Goal: Task Accomplishment & Management: Use online tool/utility

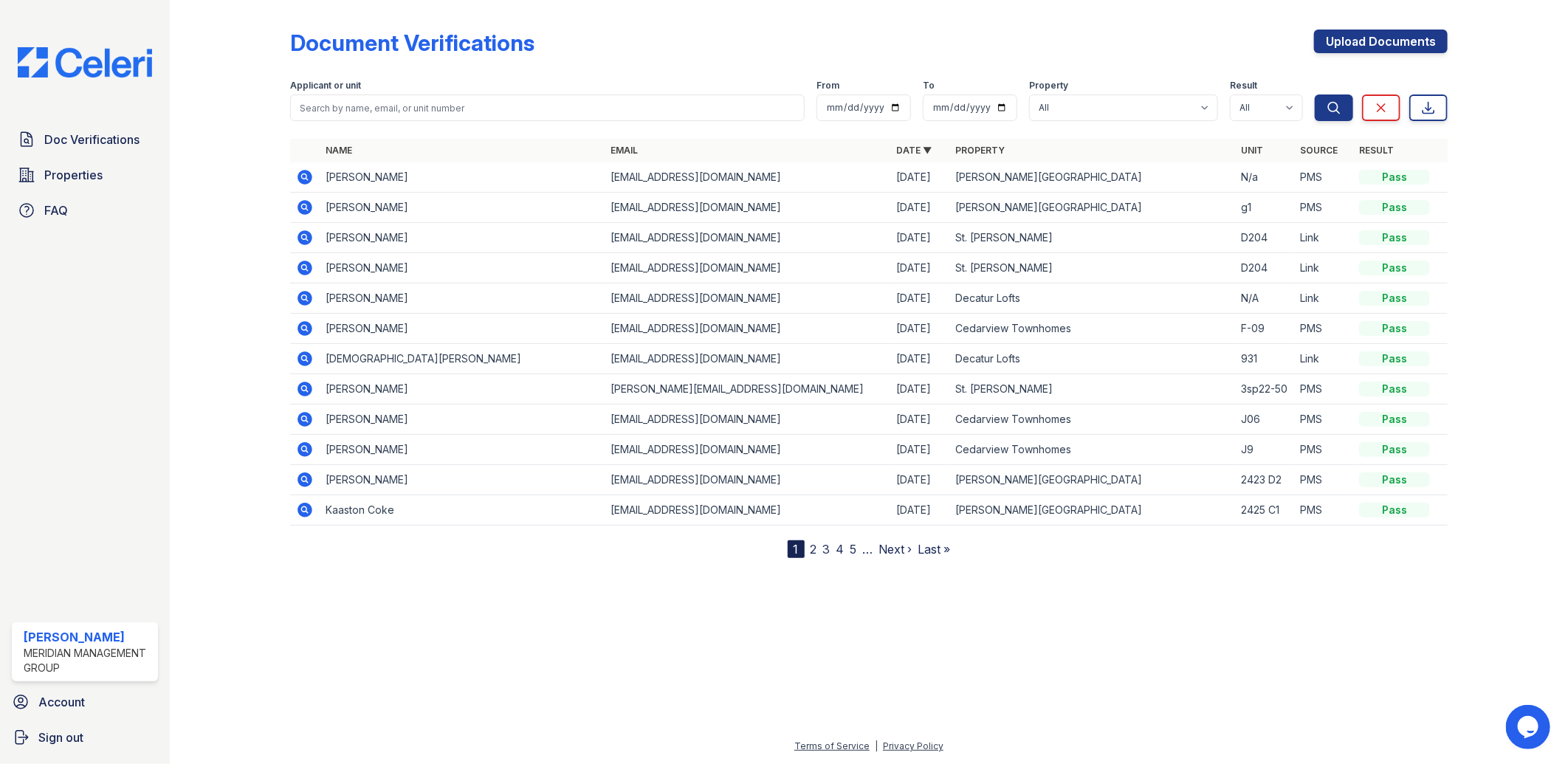
click at [127, 33] on div "Doc Verifications Properties FAQ Latisha Reed Meridian Management Group Account…" at bounding box center [85, 382] width 170 height 764
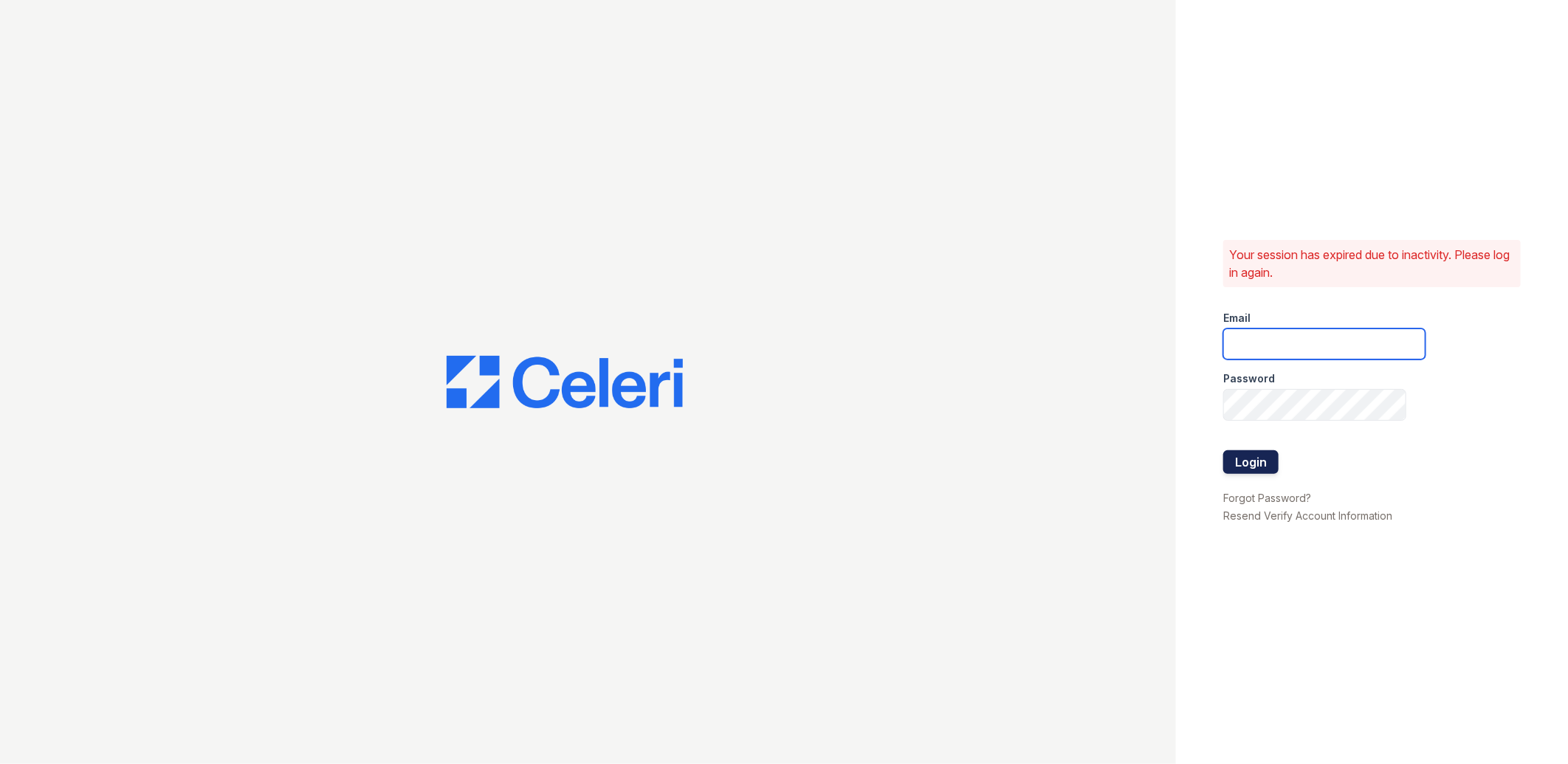
type input "[EMAIL_ADDRESS][DOMAIN_NAME]"
click at [1259, 465] on button "Login" at bounding box center [1250, 462] width 55 height 23
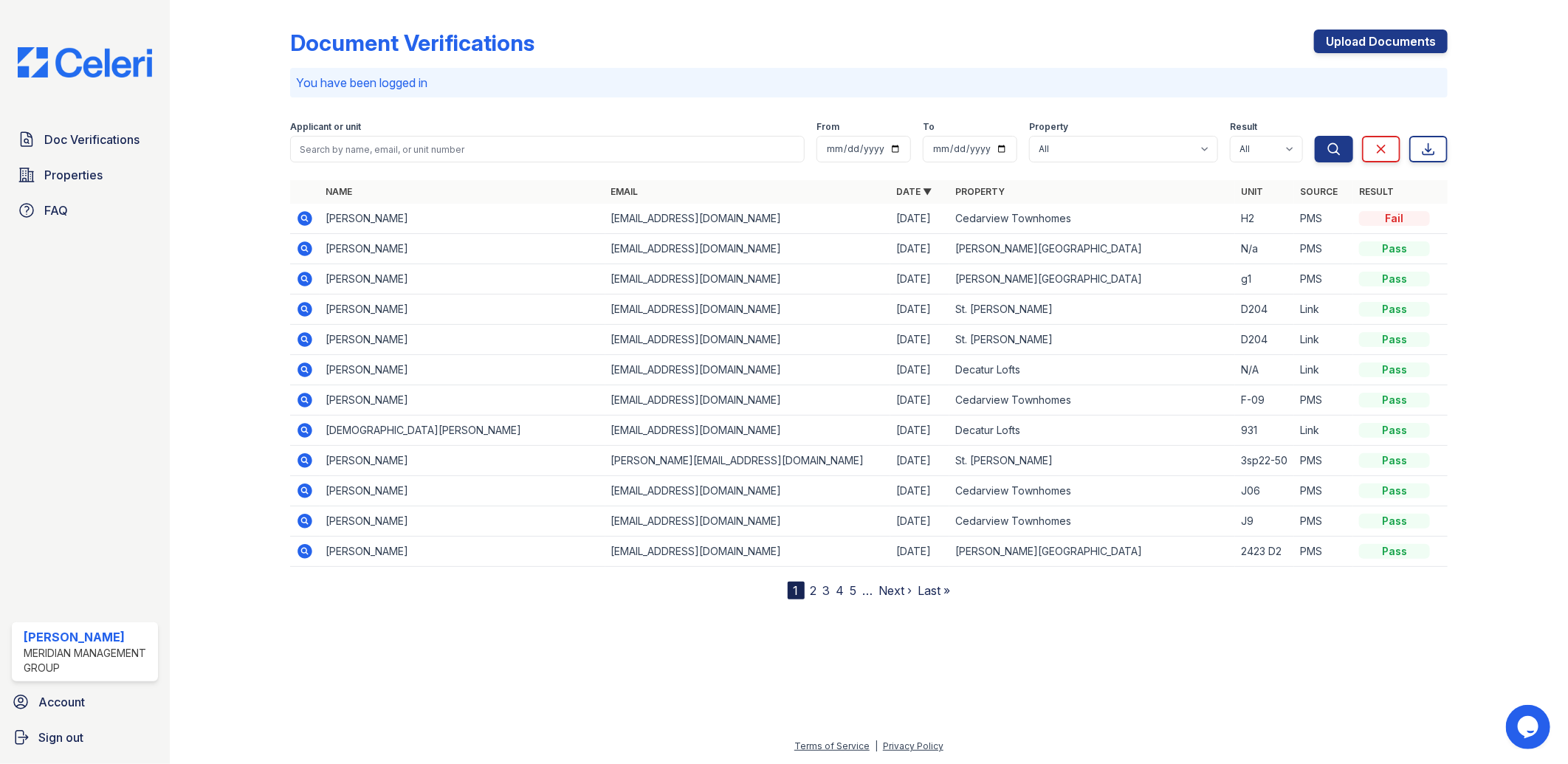
click at [1314, 223] on td "PMS" at bounding box center [1324, 219] width 59 height 30
click at [311, 217] on icon at bounding box center [304, 218] width 15 height 15
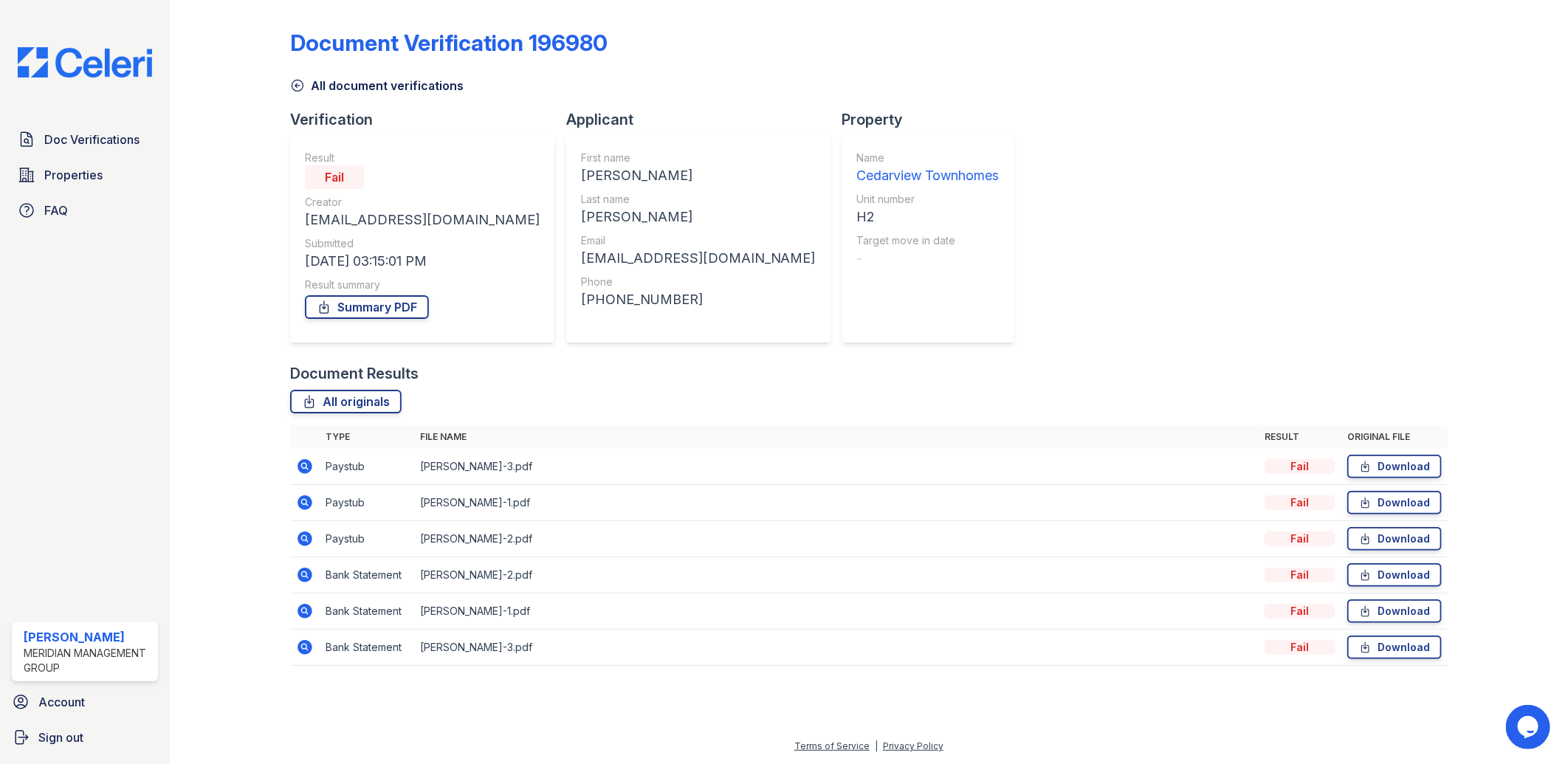
click at [452, 460] on td "Lana dabney-3.pdf" at bounding box center [837, 466] width 846 height 36
click at [330, 405] on link "All originals" at bounding box center [346, 402] width 111 height 23
